Goal: Information Seeking & Learning: Learn about a topic

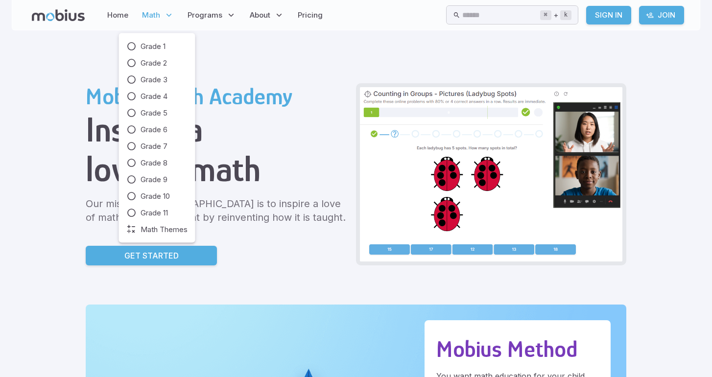
click at [147, 15] on span "Math" at bounding box center [151, 15] width 18 height 11
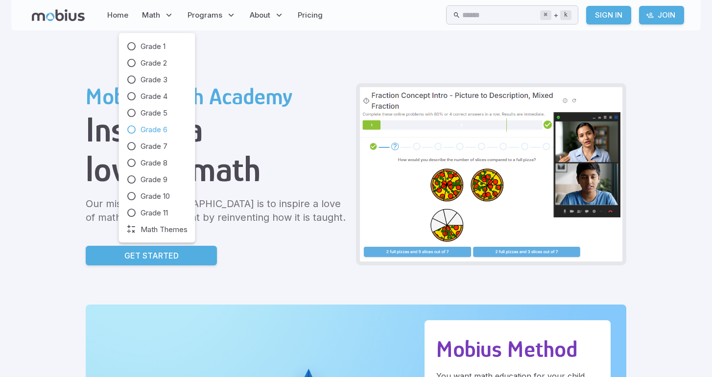
click at [159, 127] on span "Grade 6" at bounding box center [154, 129] width 27 height 11
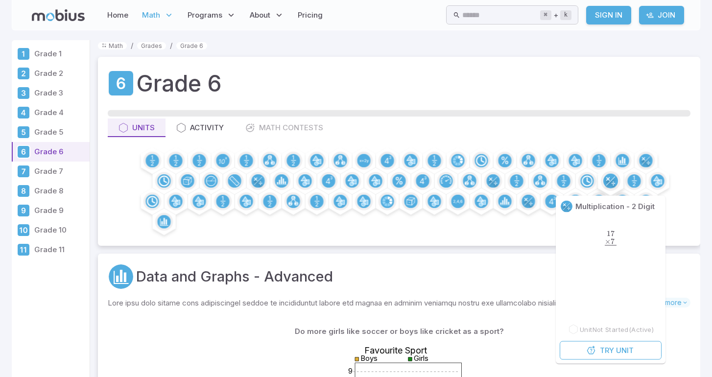
click at [609, 177] on circle at bounding box center [610, 181] width 15 height 15
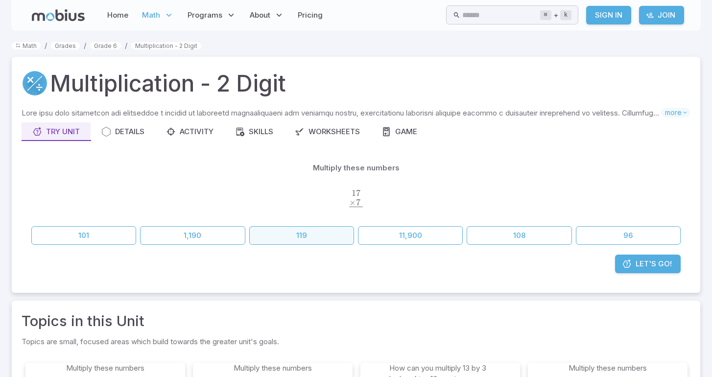
click at [275, 236] on button "119" at bounding box center [301, 235] width 105 height 19
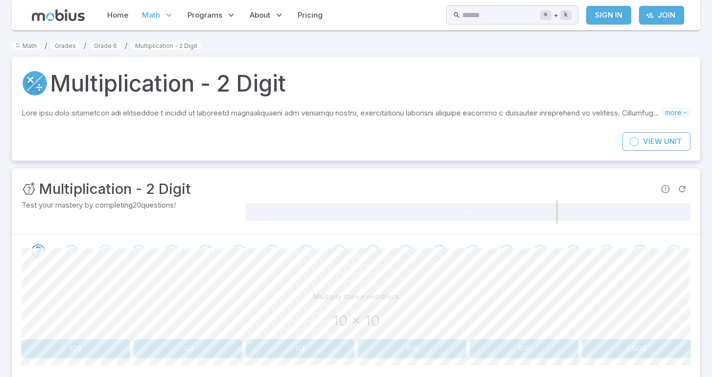
scroll to position [66, 0]
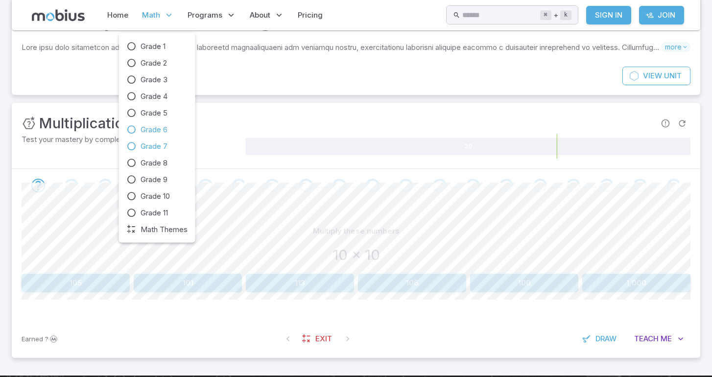
click at [145, 142] on span "Grade 7" at bounding box center [154, 146] width 27 height 11
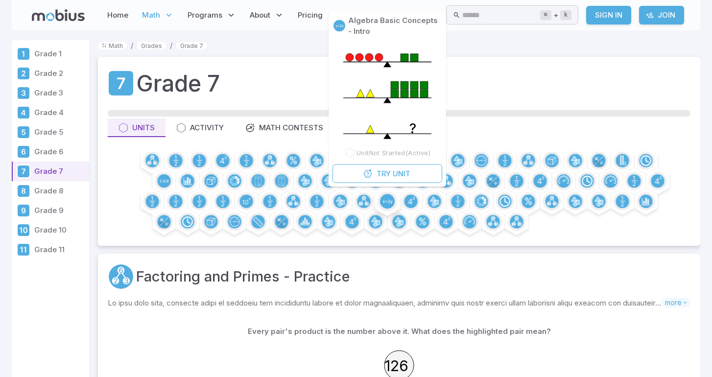
click at [393, 199] on circle at bounding box center [387, 201] width 15 height 15
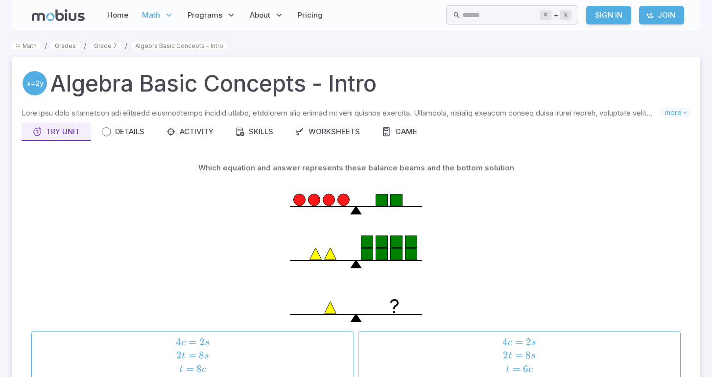
scroll to position [86, 0]
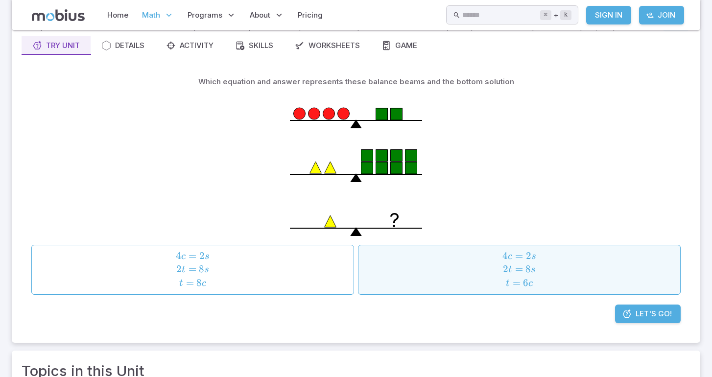
click at [390, 267] on span "4 c = 2 s 2 t = 8 s t = 6 c" at bounding box center [518, 270] width 315 height 40
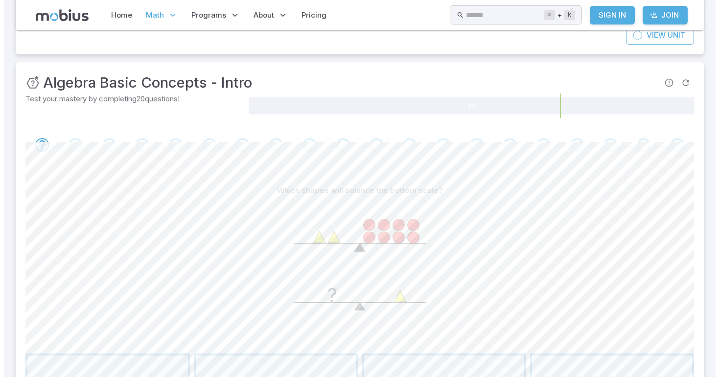
scroll to position [193, 0]
